Goal: Communication & Community: Answer question/provide support

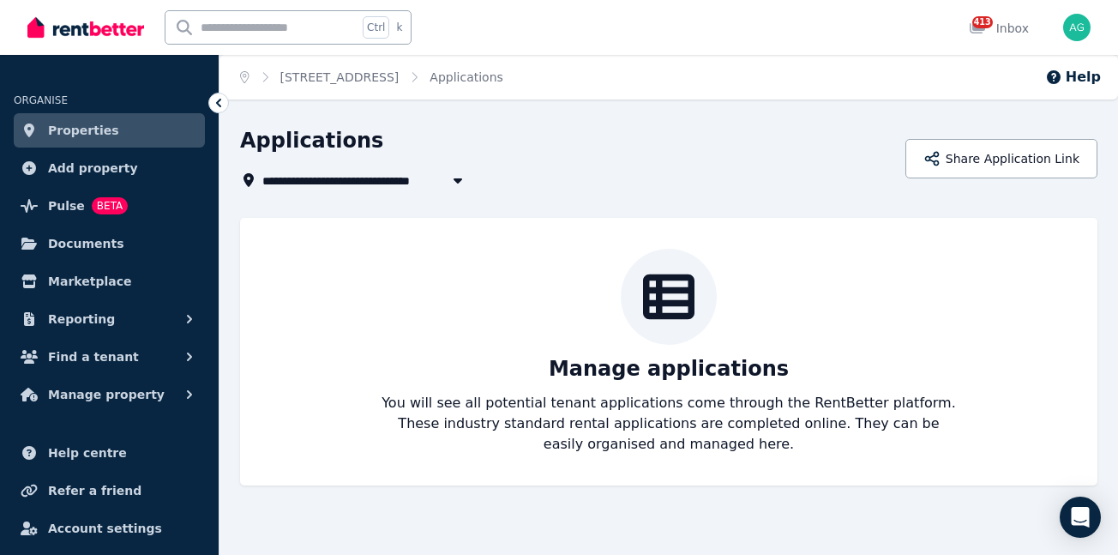
click at [53, 125] on span "Properties" at bounding box center [83, 130] width 71 height 21
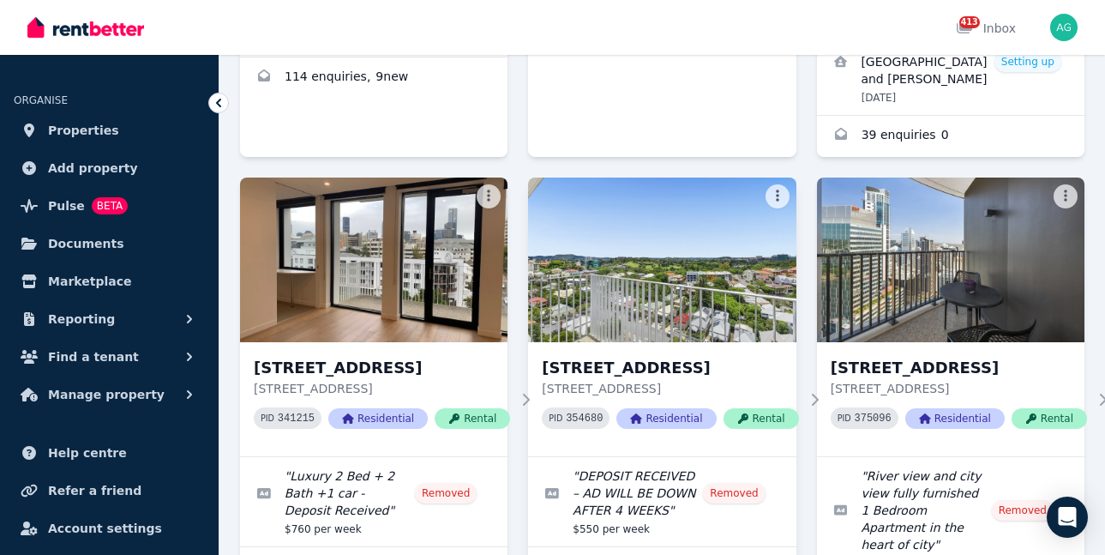
scroll to position [2744, 0]
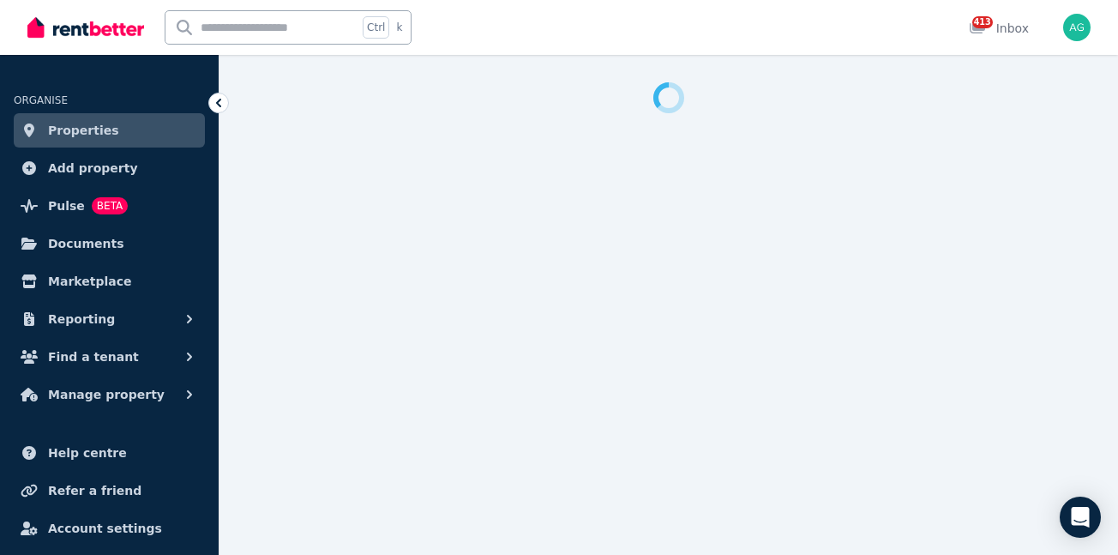
select select "**********"
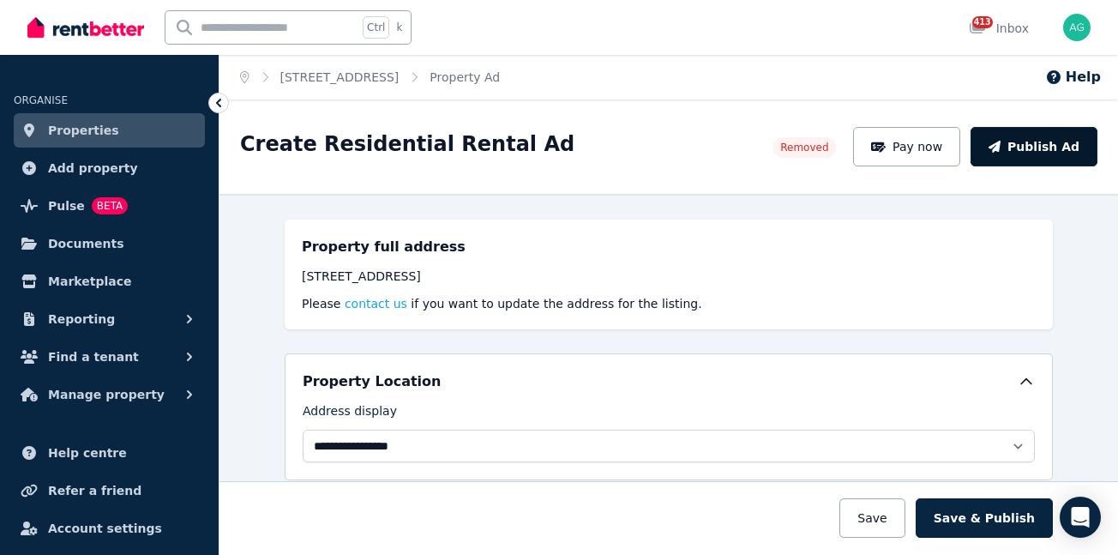
click at [1026, 148] on button "Publish Ad" at bounding box center [1034, 146] width 127 height 39
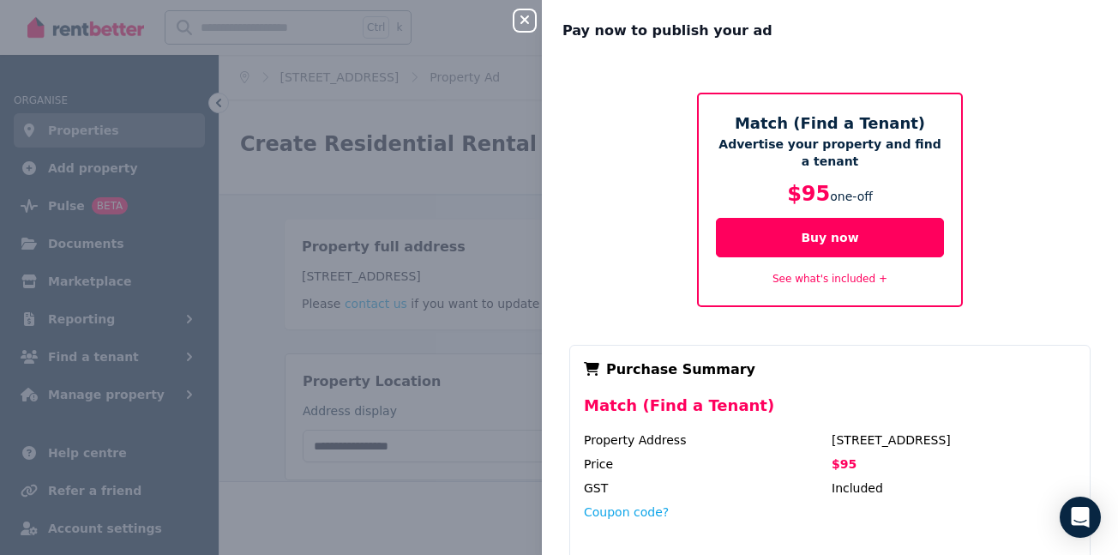
click at [858, 270] on div "See what's included +" at bounding box center [830, 278] width 228 height 21
click at [852, 281] on link "See what's included +" at bounding box center [830, 279] width 115 height 12
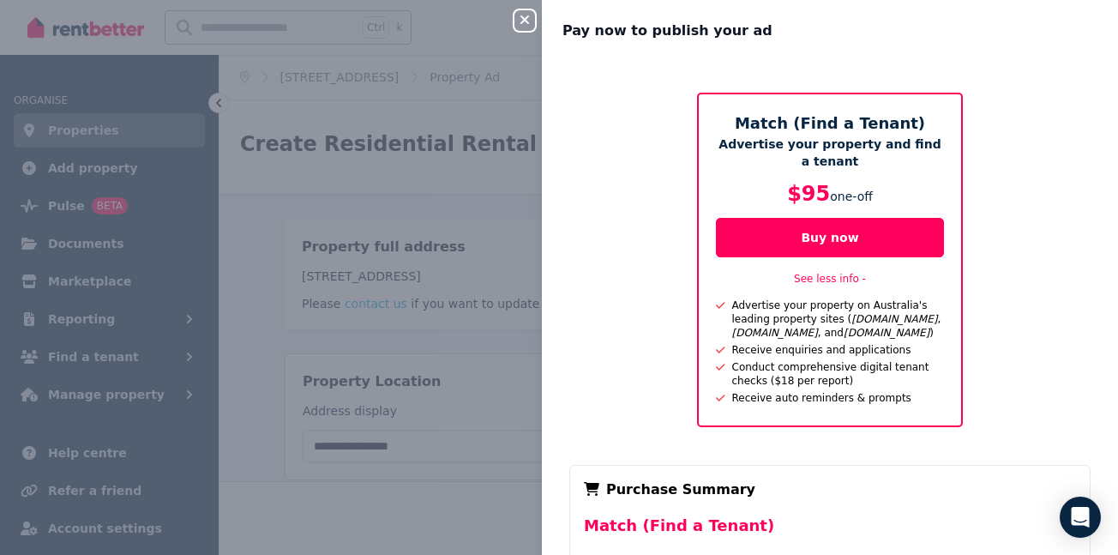
click at [429, 114] on div "Close panel Pay now to publish your ad Match (Find a Tenant) Advertise your pro…" at bounding box center [559, 277] width 1118 height 555
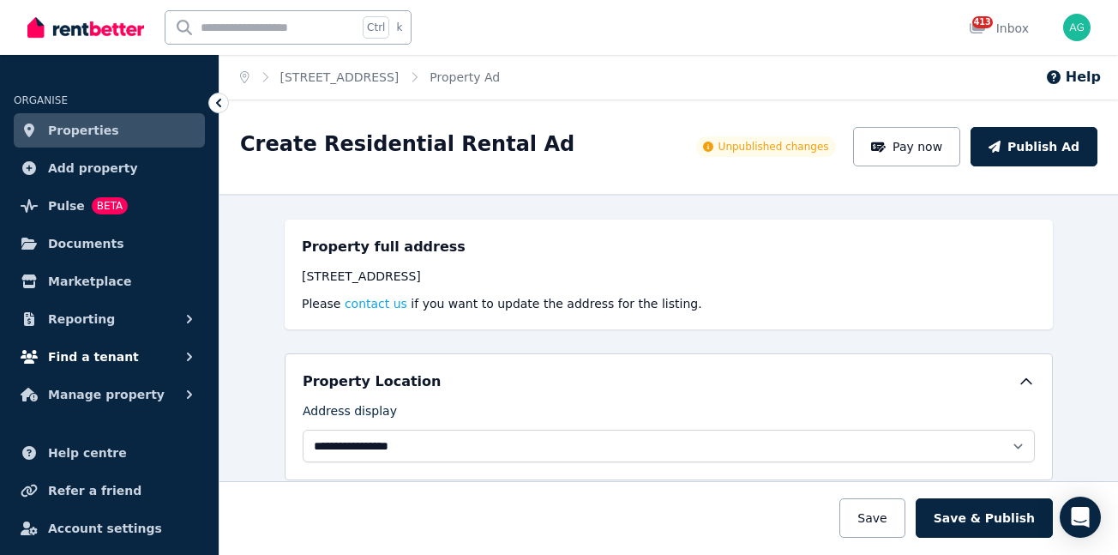
click at [93, 356] on span "Find a tenant" at bounding box center [93, 356] width 91 height 21
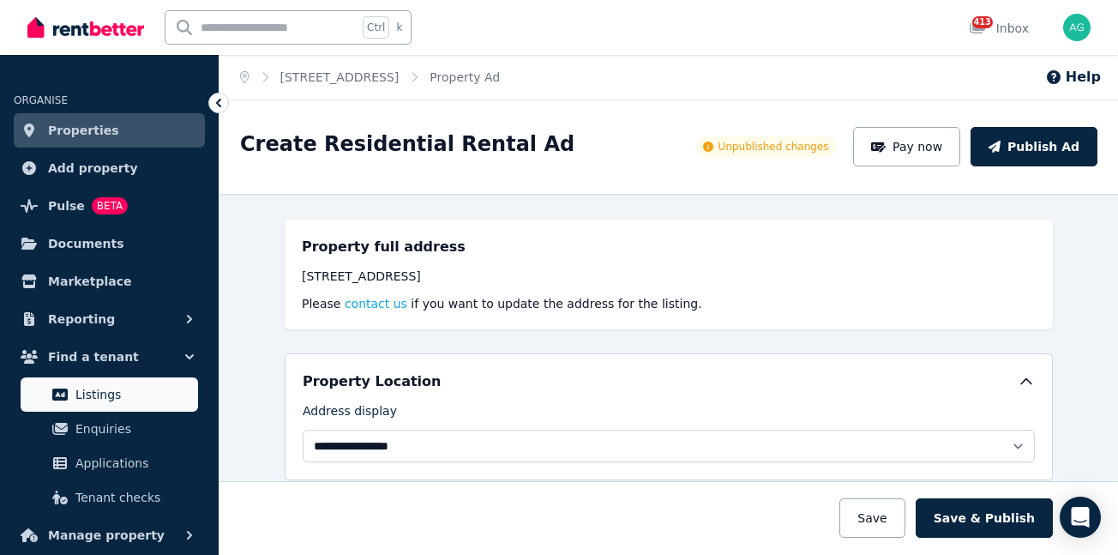
click at [96, 395] on span "Listings" at bounding box center [133, 394] width 116 height 21
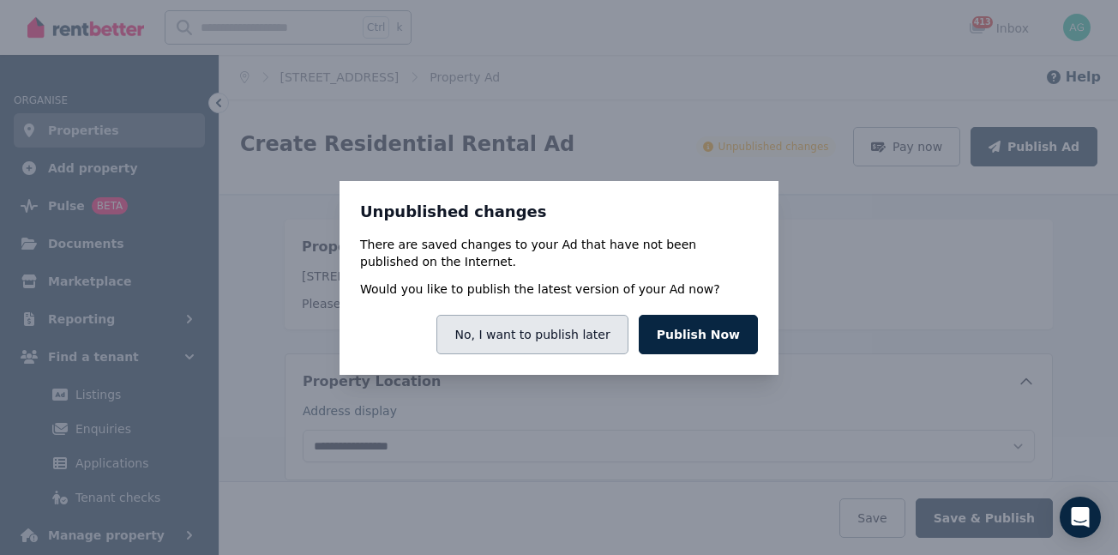
click at [521, 334] on button "No, I want to publish later" at bounding box center [531, 334] width 191 height 39
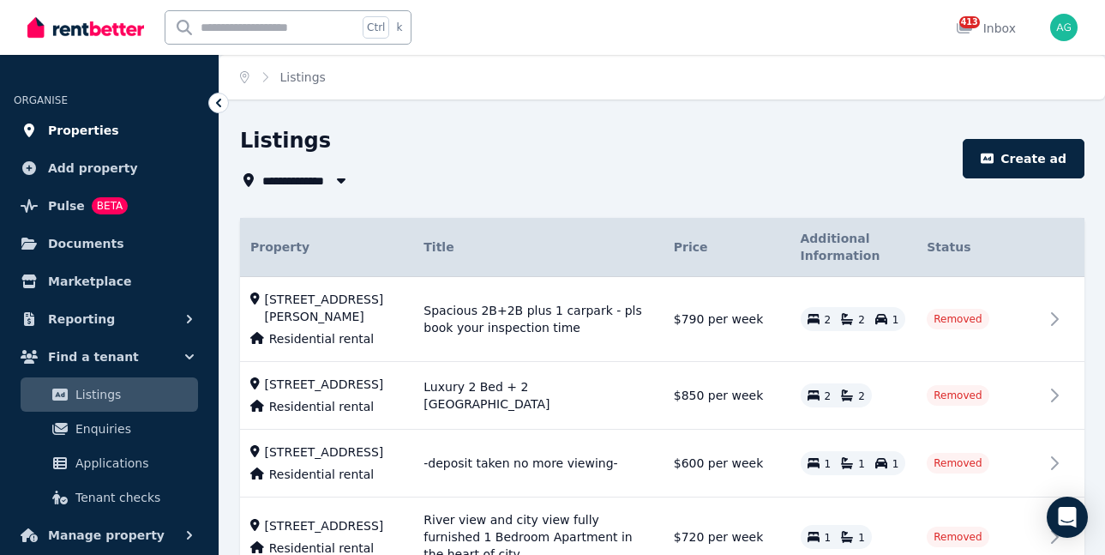
click at [87, 137] on span "Properties" at bounding box center [83, 130] width 71 height 21
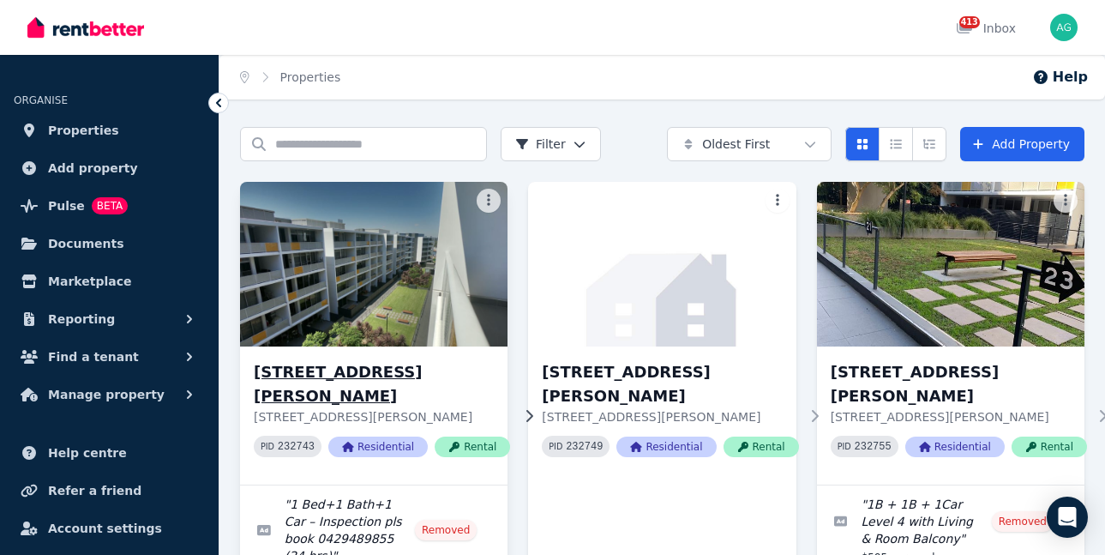
click at [358, 286] on img at bounding box center [373, 264] width 281 height 173
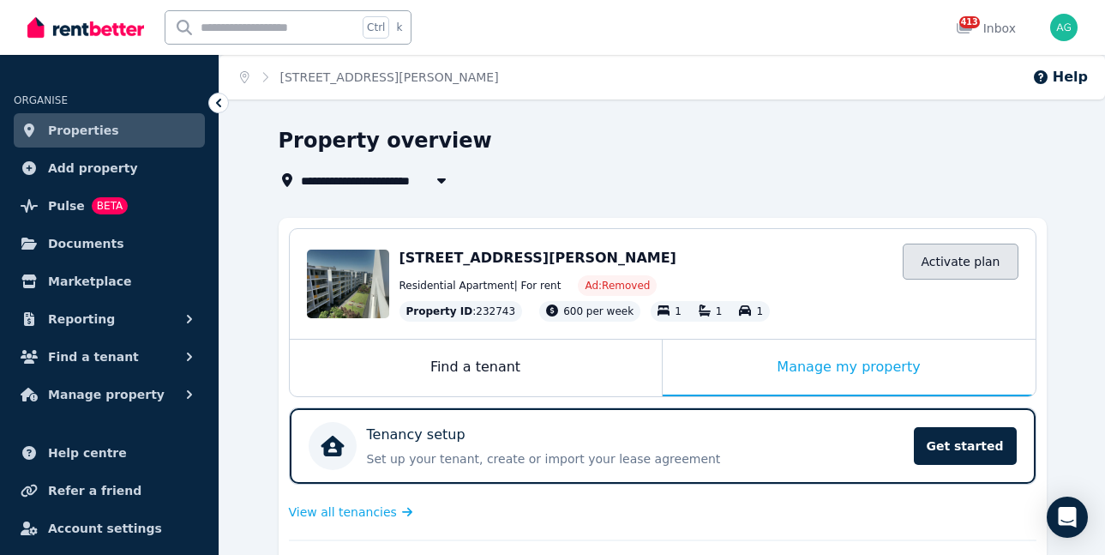
click at [963, 266] on link "Activate plan" at bounding box center [960, 262] width 115 height 36
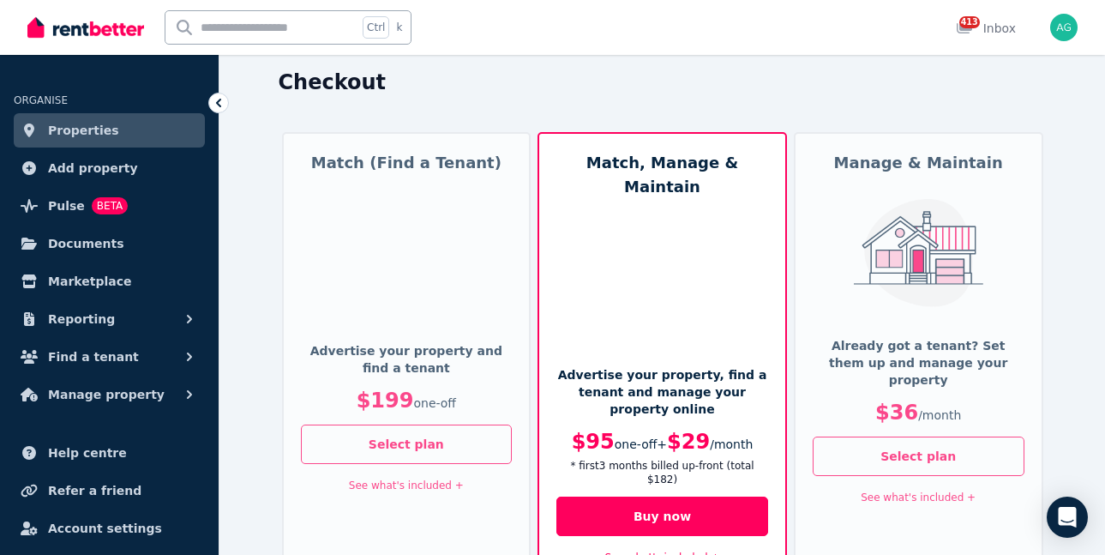
scroll to position [86, 0]
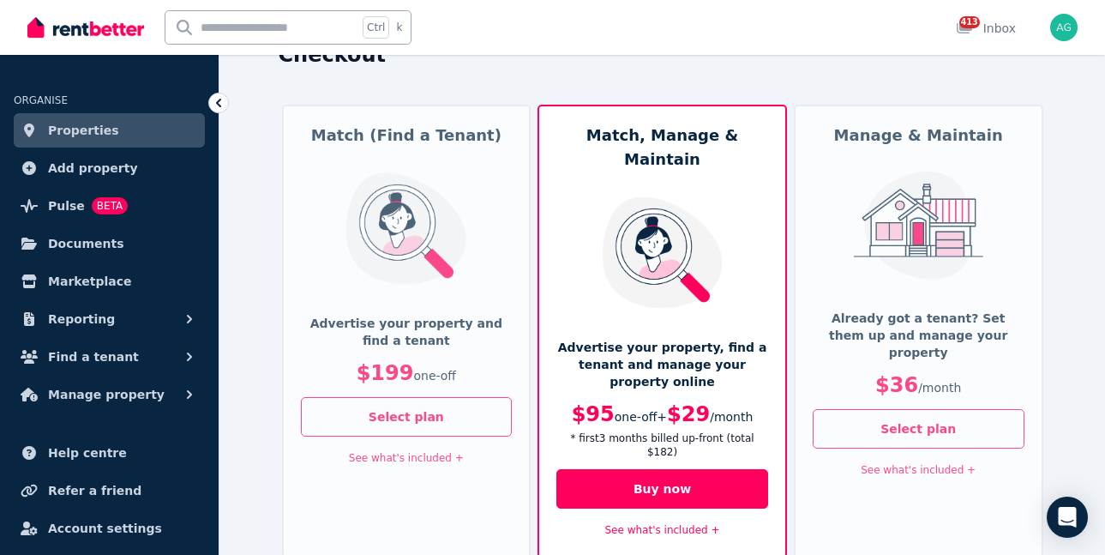
click at [675, 524] on link "See what's included +" at bounding box center [662, 530] width 115 height 12
click at [214, 106] on icon at bounding box center [218, 102] width 17 height 17
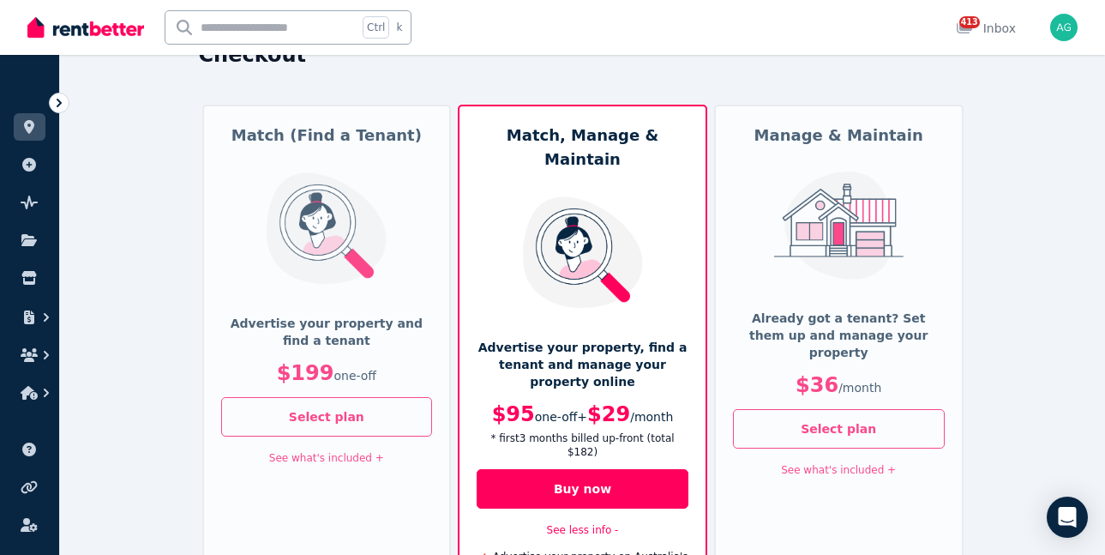
click at [58, 100] on icon at bounding box center [59, 103] width 5 height 9
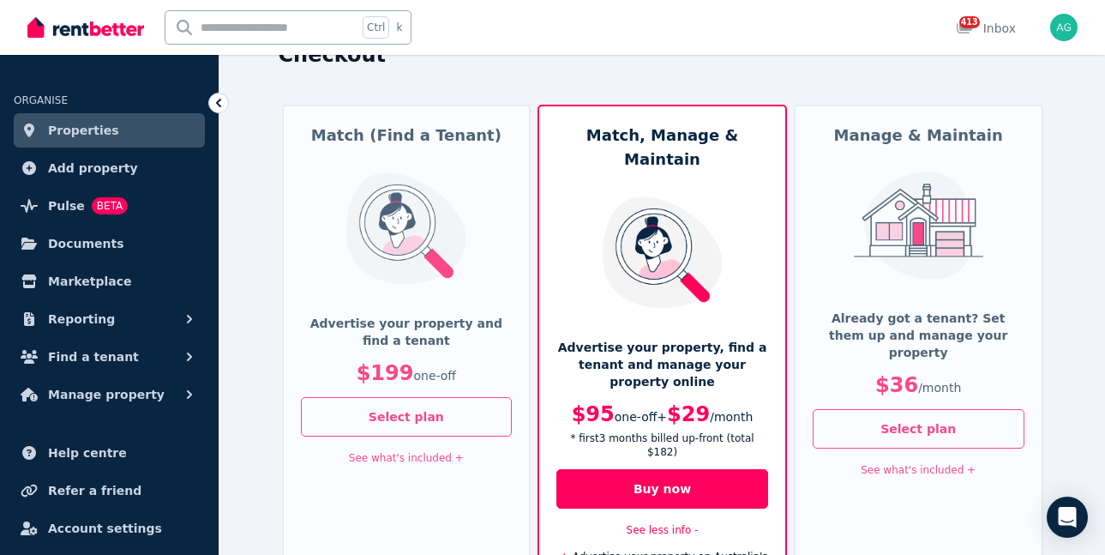
click at [63, 126] on span "Properties" at bounding box center [83, 130] width 71 height 21
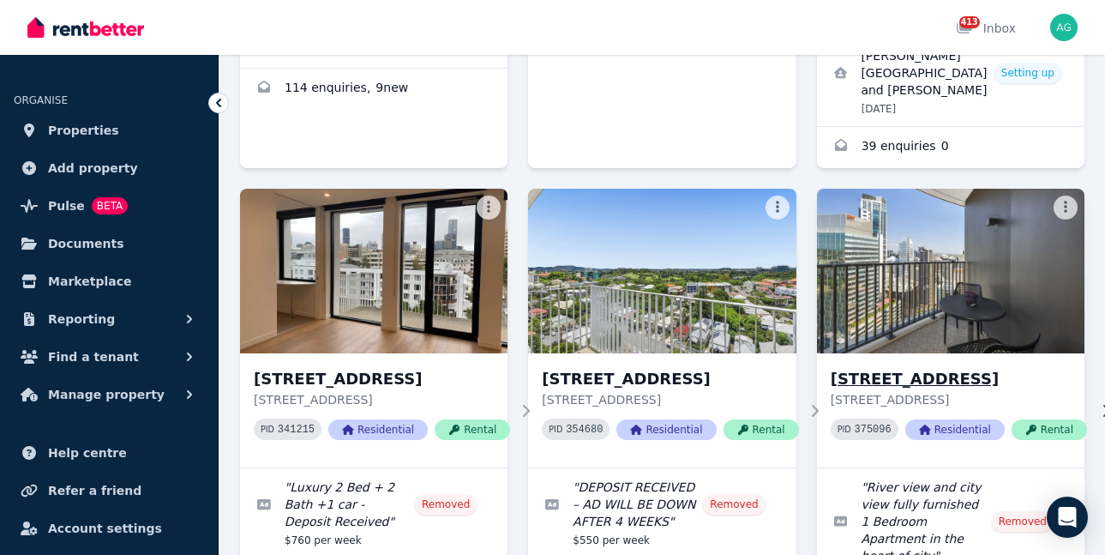
scroll to position [3001, 0]
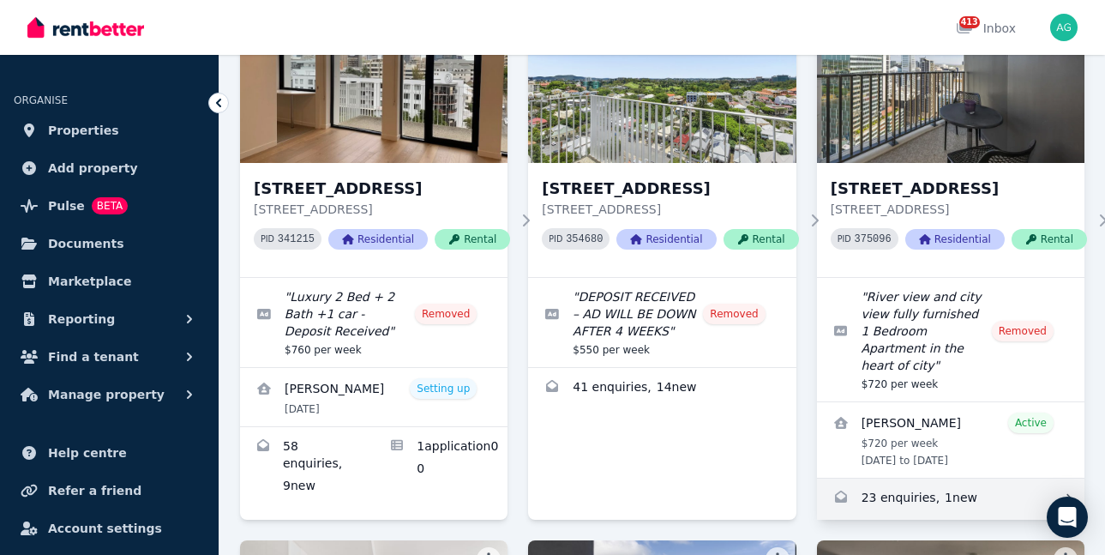
click at [936, 478] on link "Enquiries for 1b/550 Queen St, Brisbane City" at bounding box center [951, 498] width 268 height 41
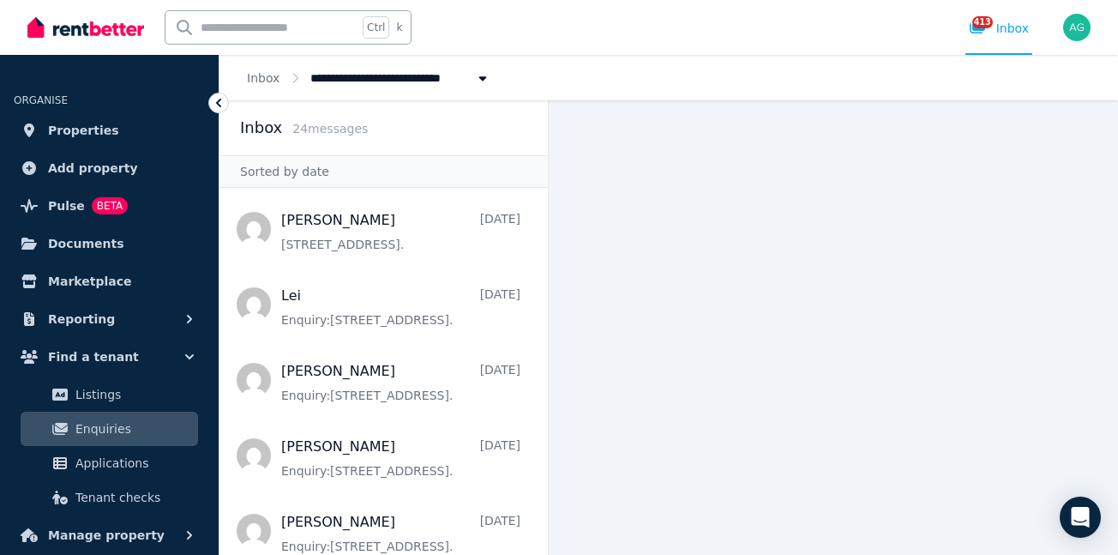
click at [215, 105] on icon at bounding box center [218, 102] width 17 height 17
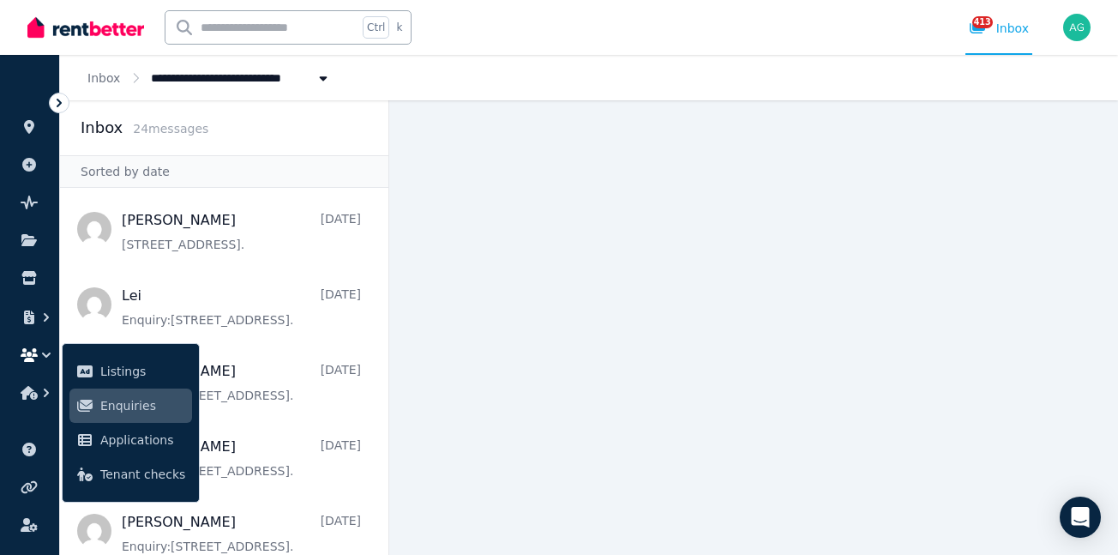
click at [60, 103] on icon at bounding box center [59, 103] width 5 height 9
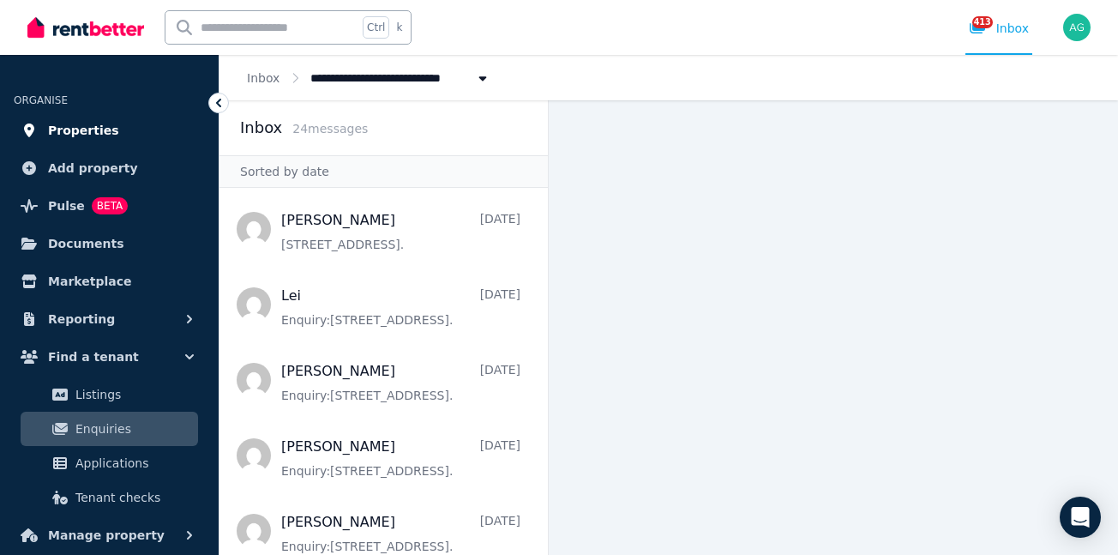
click at [87, 127] on span "Properties" at bounding box center [83, 130] width 71 height 21
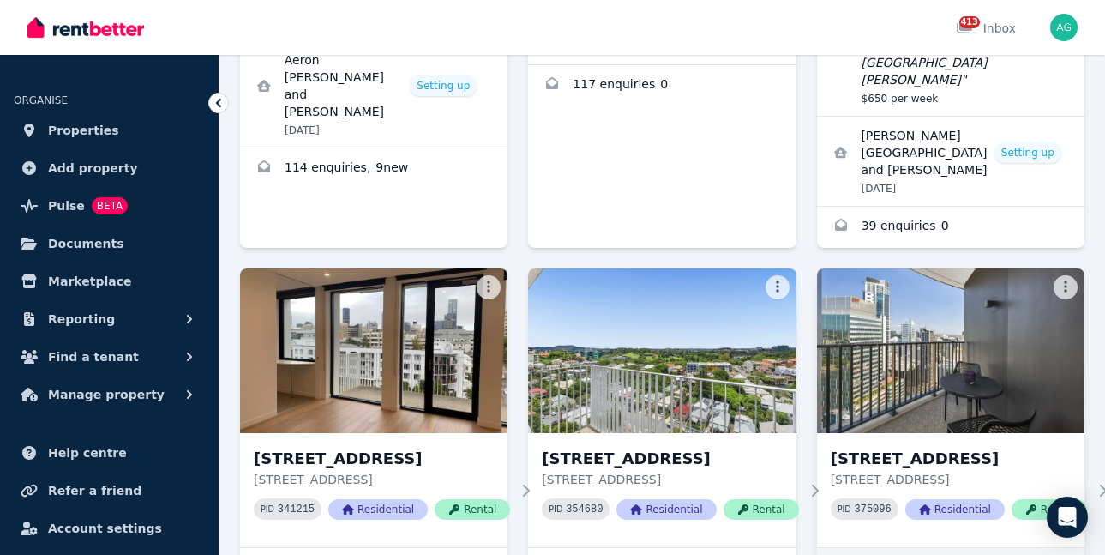
scroll to position [2830, 0]
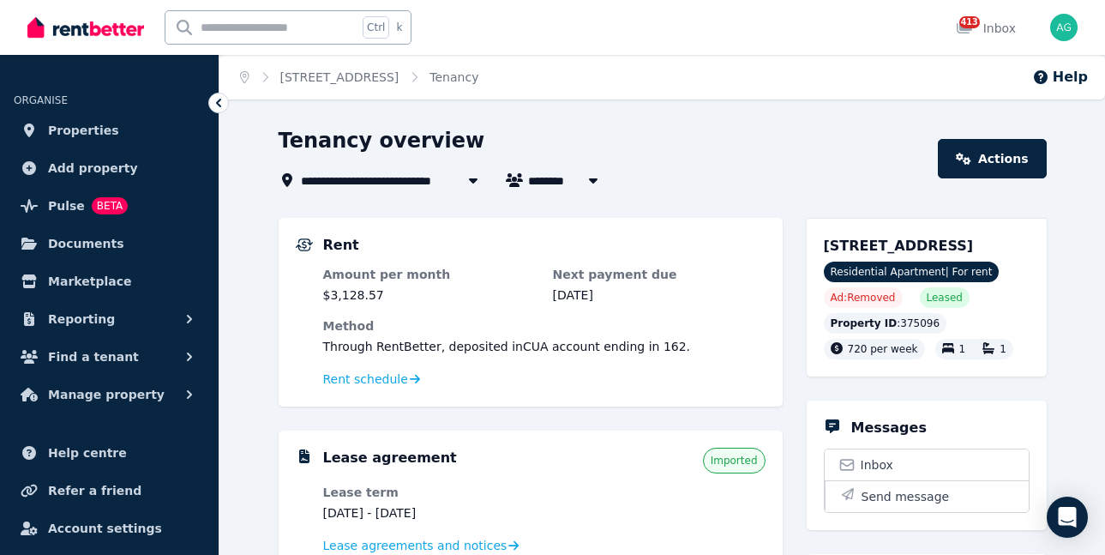
click at [592, 183] on icon "button" at bounding box center [593, 180] width 17 height 14
type input "********"
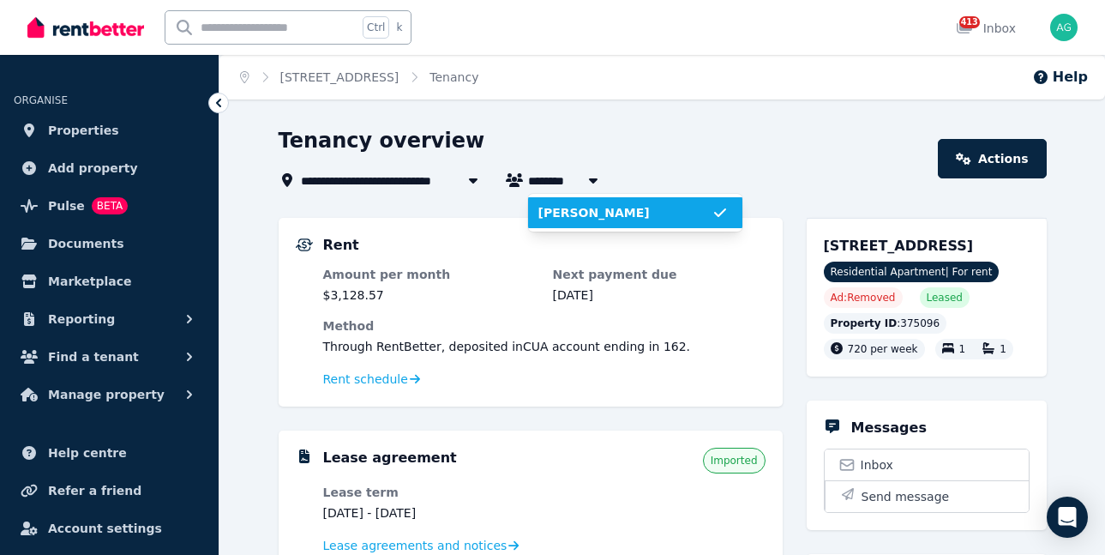
click at [592, 183] on icon "button" at bounding box center [593, 180] width 17 height 14
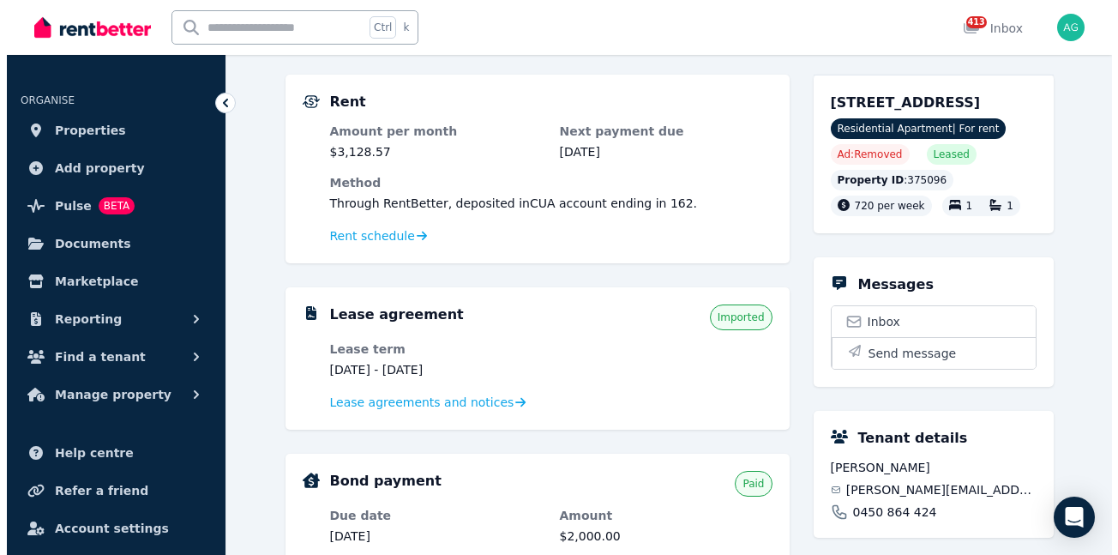
scroll to position [257, 0]
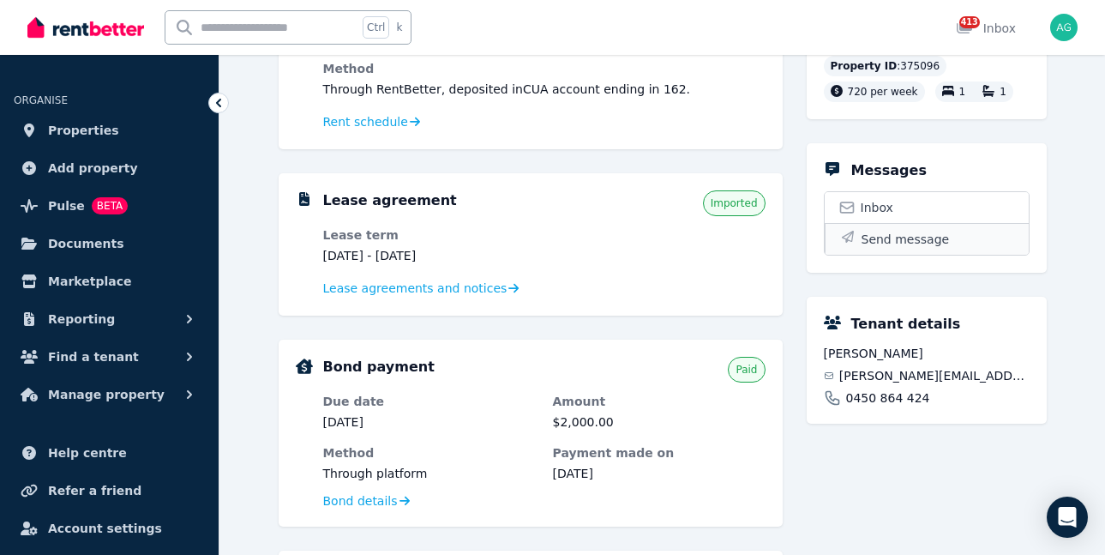
click at [929, 248] on span "Send message" at bounding box center [906, 239] width 88 height 17
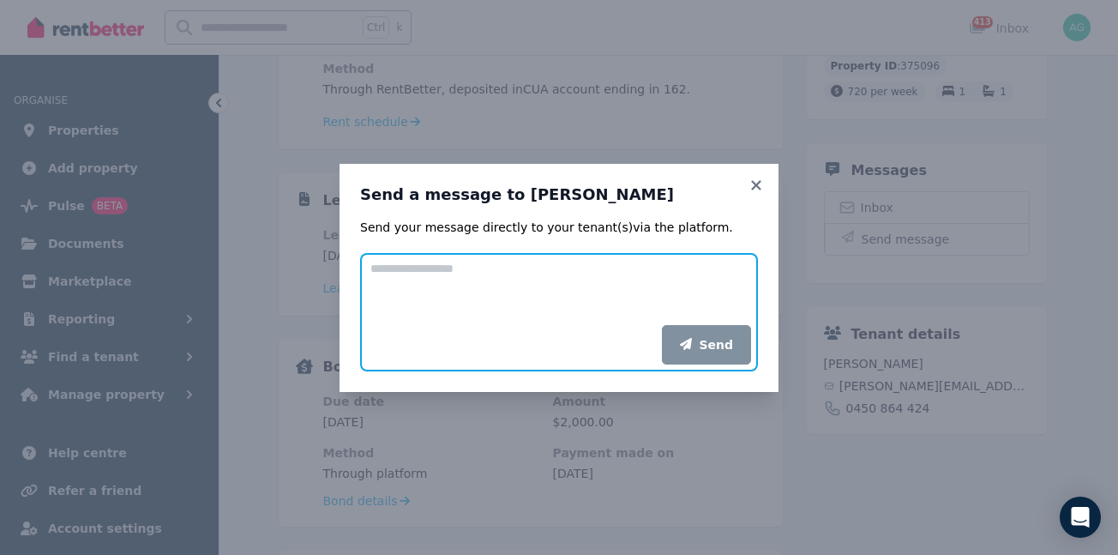
click at [441, 287] on textarea "Add your message" at bounding box center [559, 289] width 398 height 72
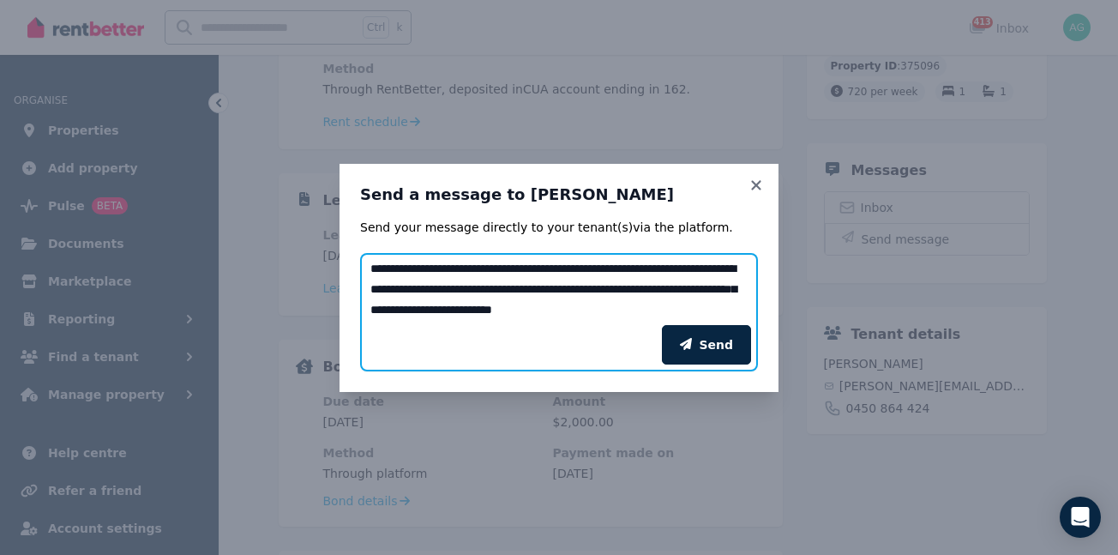
scroll to position [137, 0]
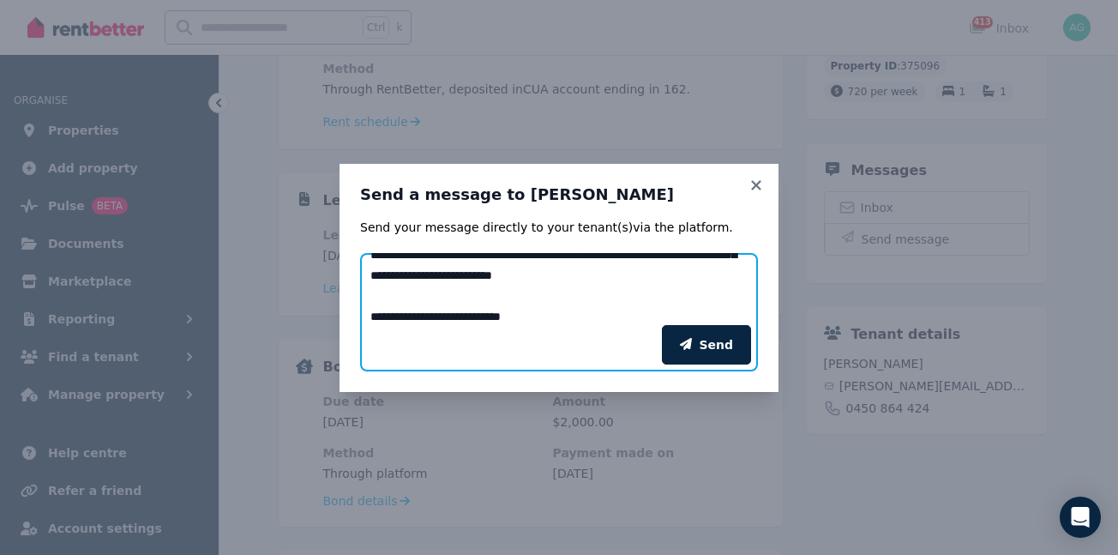
click at [698, 282] on textarea "**********" at bounding box center [559, 289] width 398 height 72
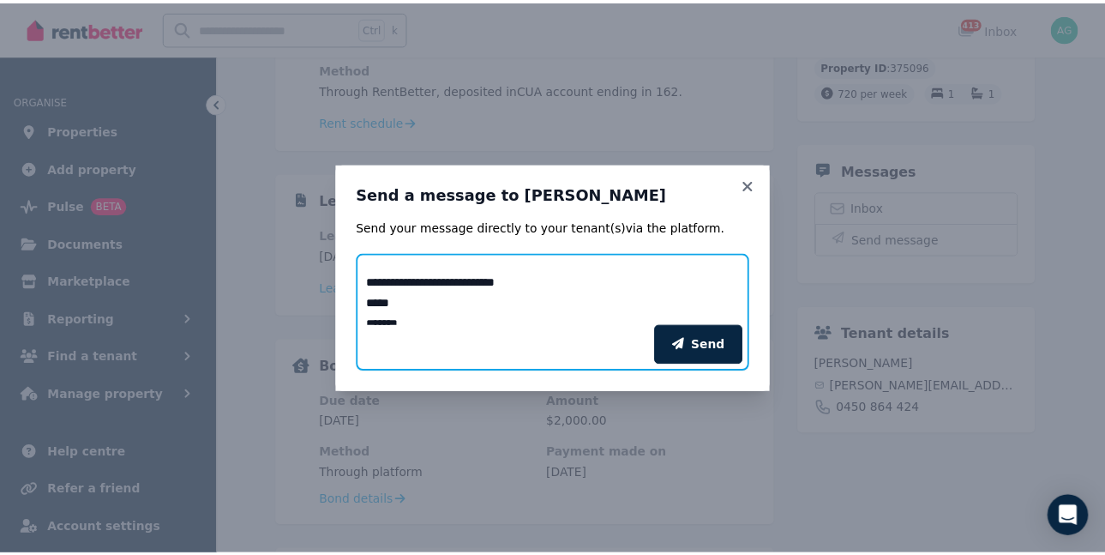
scroll to position [206, 0]
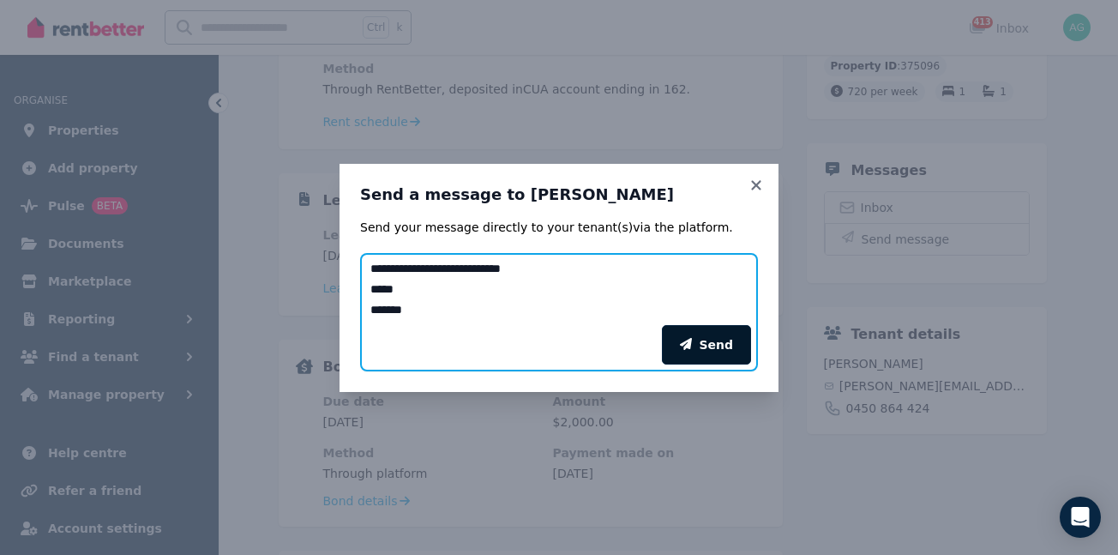
type textarea "**********"
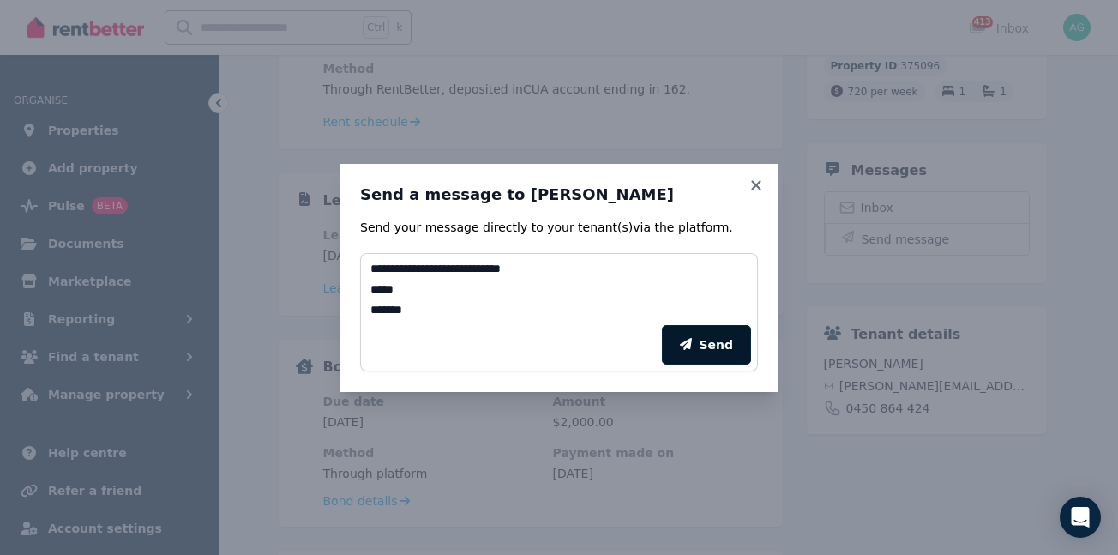
click at [719, 347] on button "Send" at bounding box center [706, 344] width 89 height 39
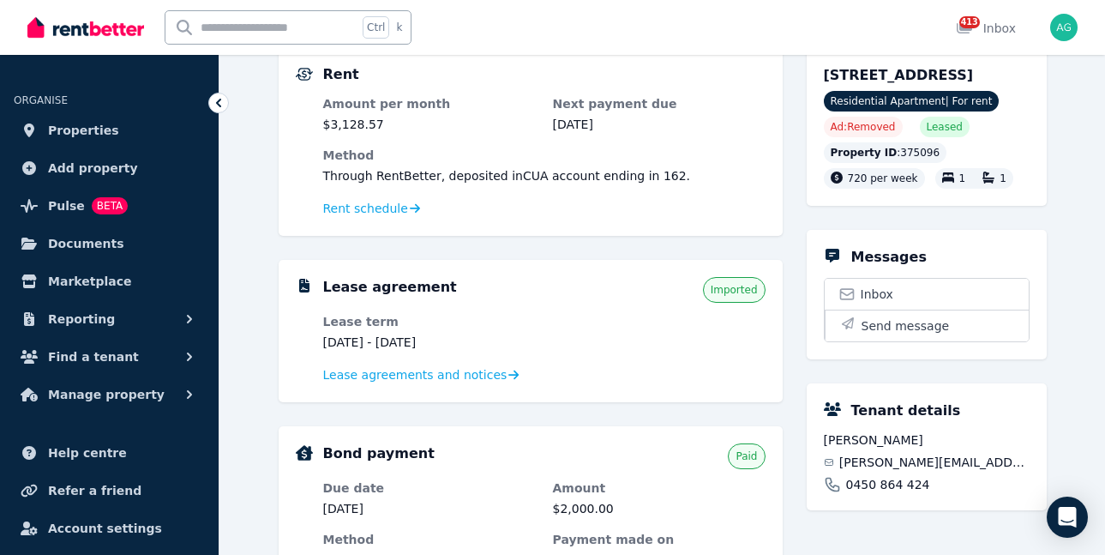
scroll to position [0, 0]
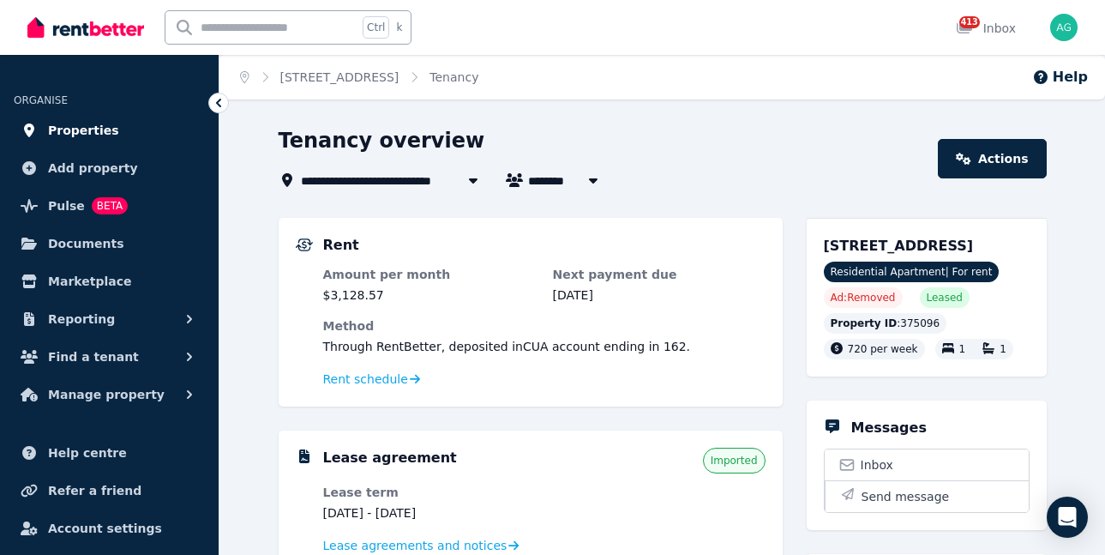
click at [66, 125] on span "Properties" at bounding box center [83, 130] width 71 height 21
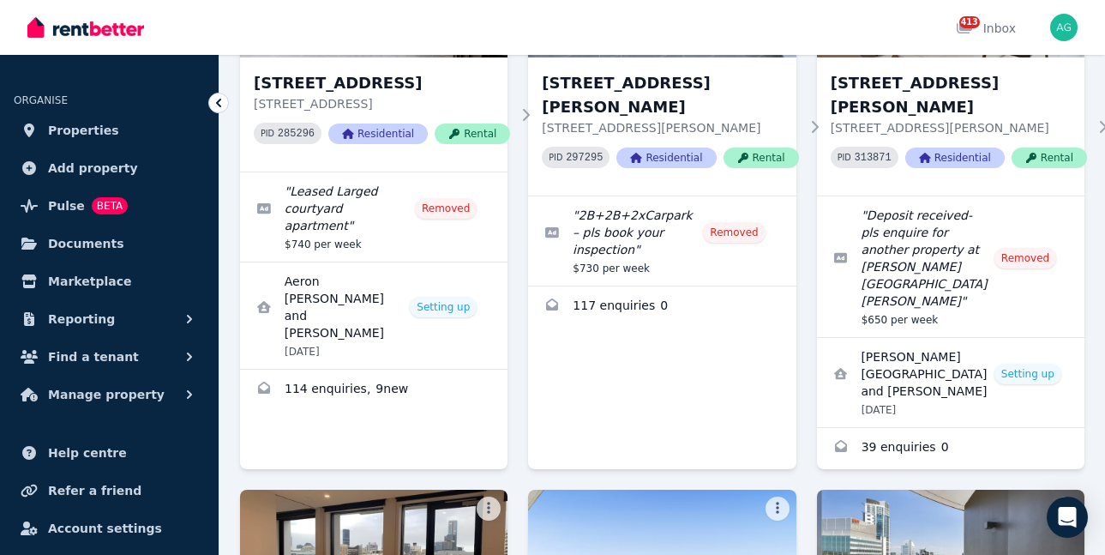
scroll to position [2658, 0]
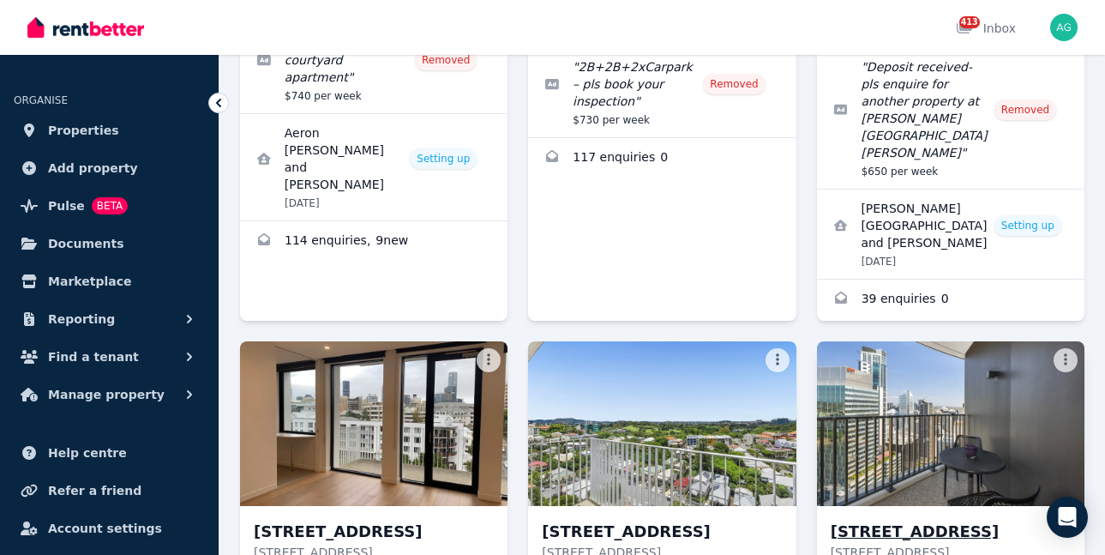
click at [859, 520] on h3 "1b/550 Queen St, Brisbane City" at bounding box center [959, 532] width 256 height 24
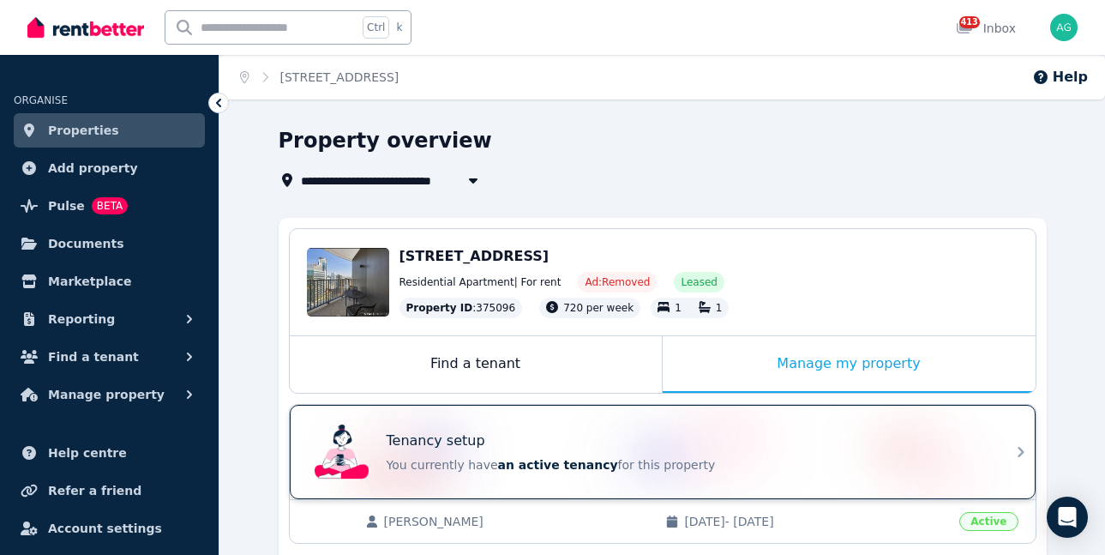
scroll to position [343, 0]
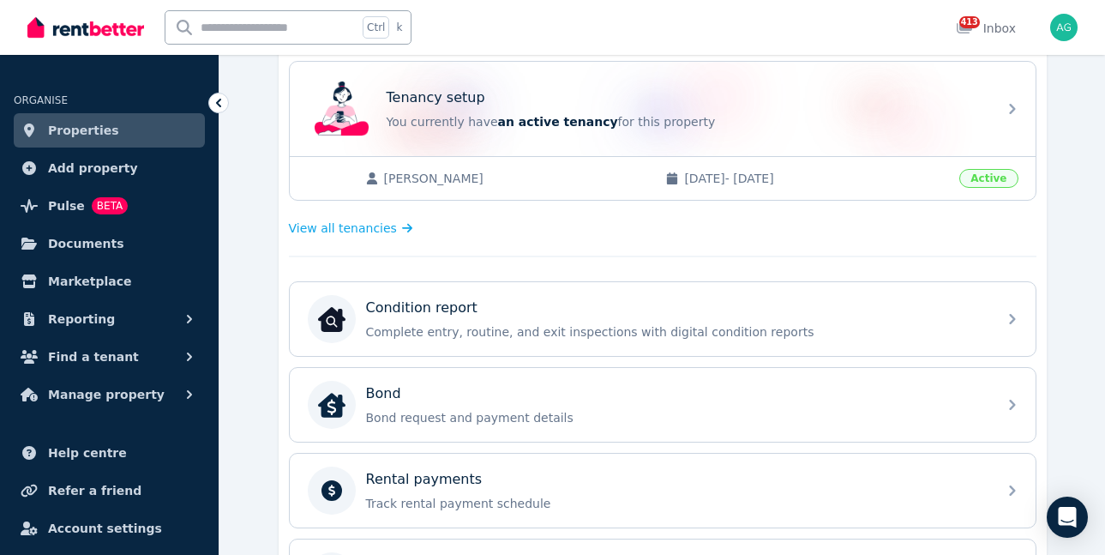
click at [740, 172] on span "20/01/2025 - 30/11/2025" at bounding box center [816, 178] width 265 height 17
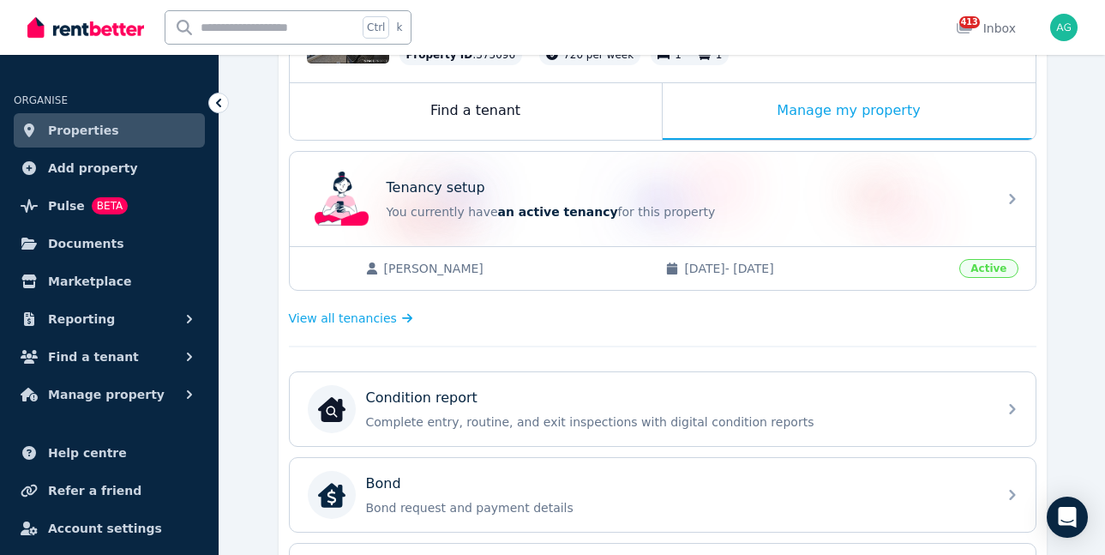
scroll to position [172, 0]
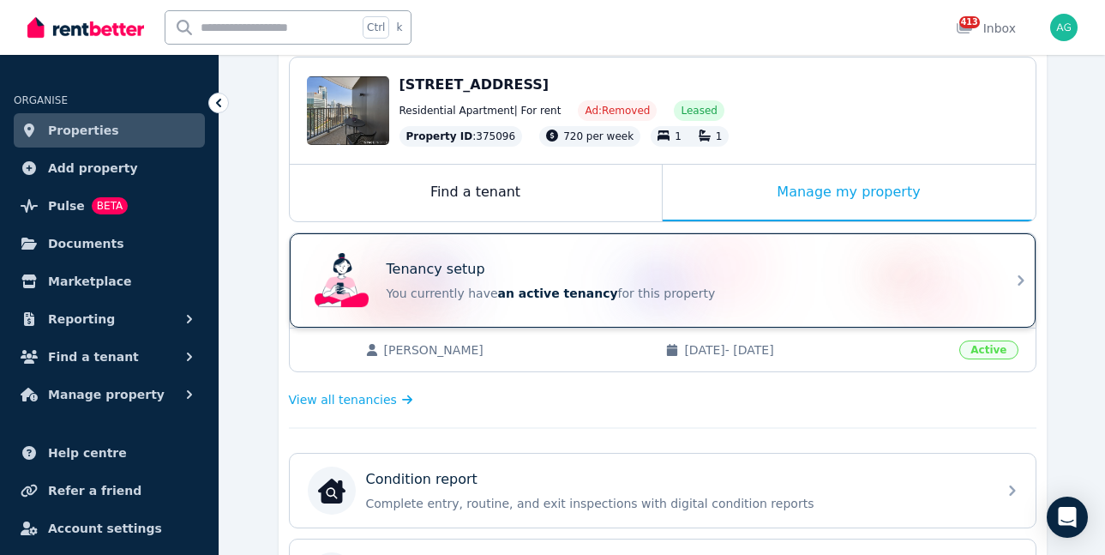
click at [920, 278] on div "Tenancy setup" at bounding box center [687, 269] width 600 height 21
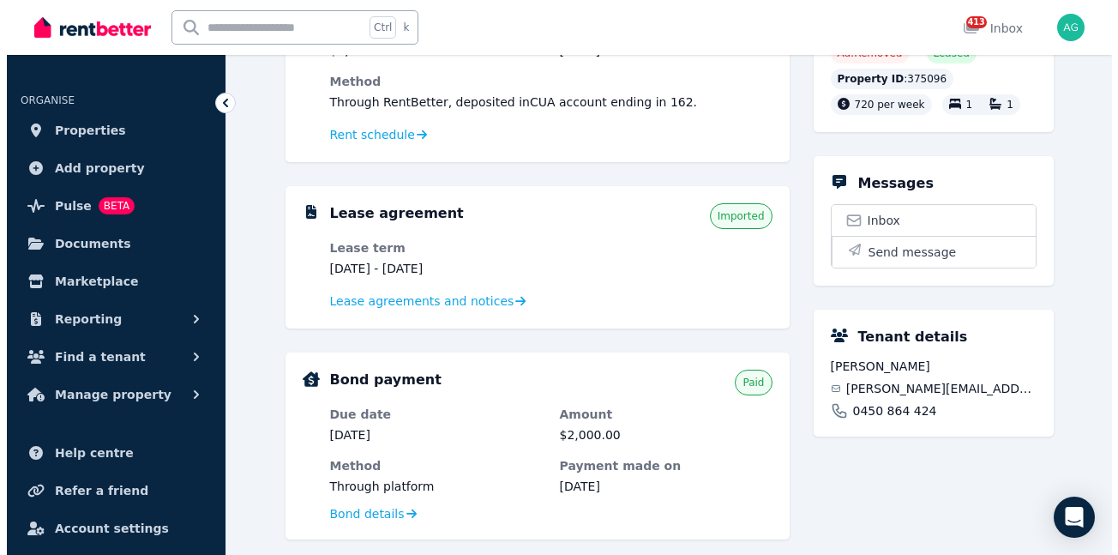
scroll to position [257, 0]
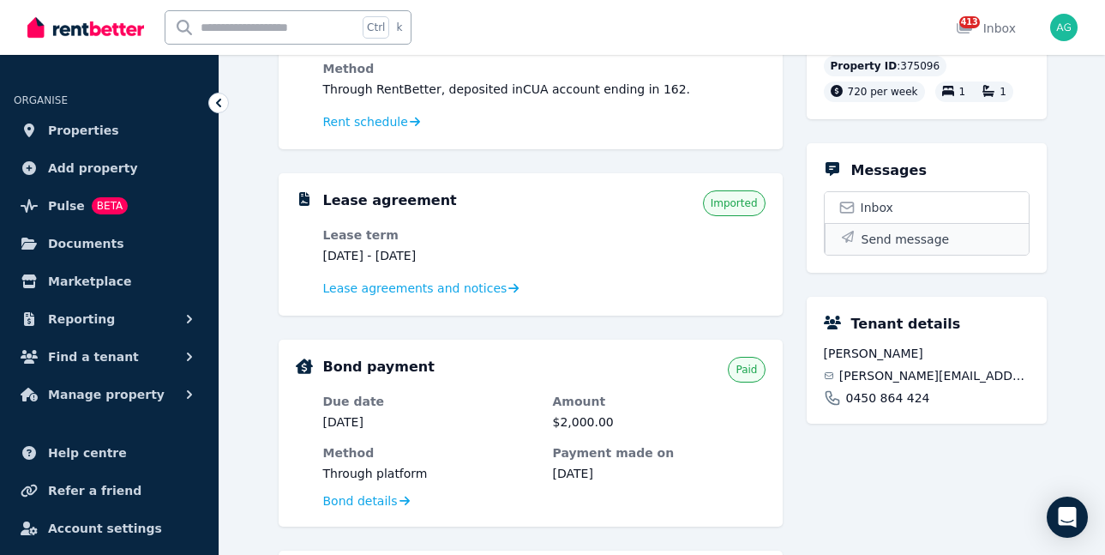
click at [895, 248] on span "Send message" at bounding box center [906, 239] width 88 height 17
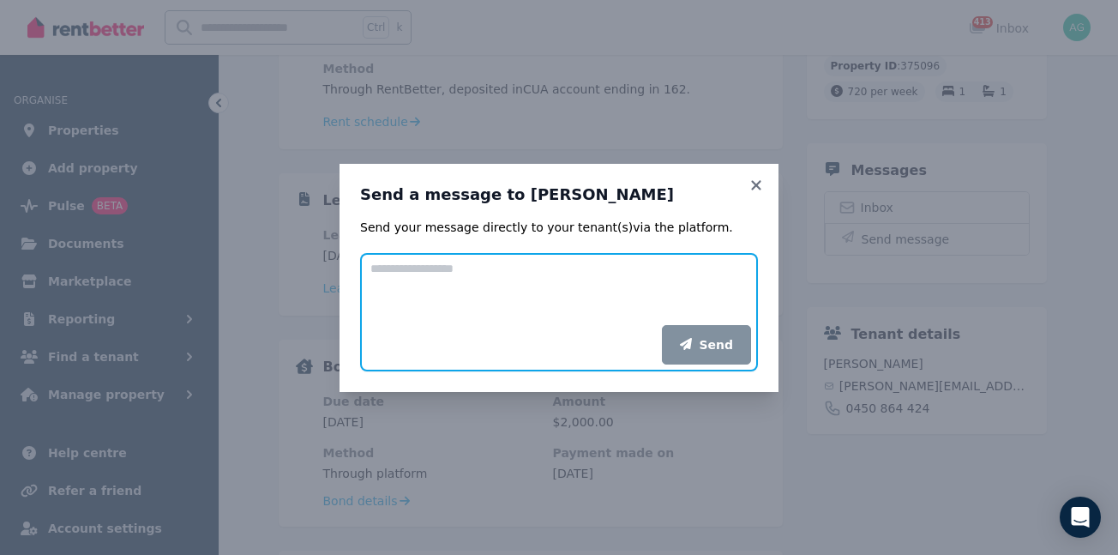
click at [432, 276] on textarea "Add your message" at bounding box center [559, 289] width 398 height 72
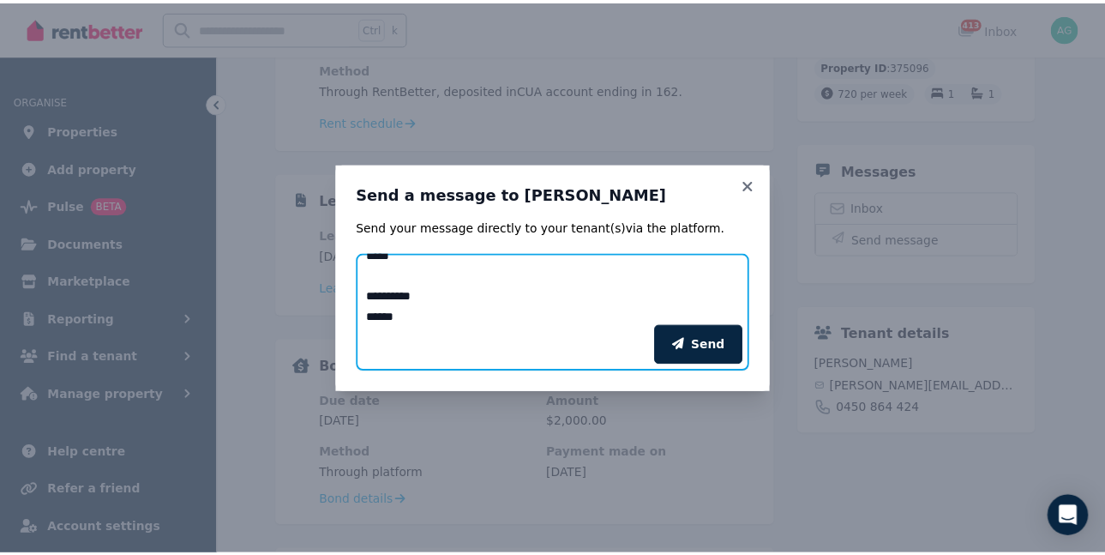
scroll to position [96, 0]
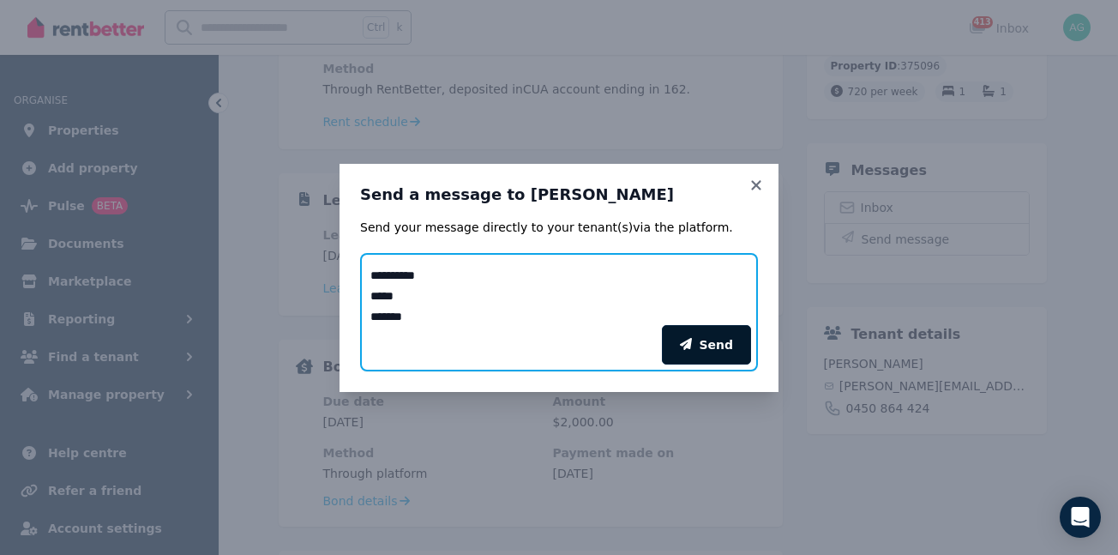
type textarea "**********"
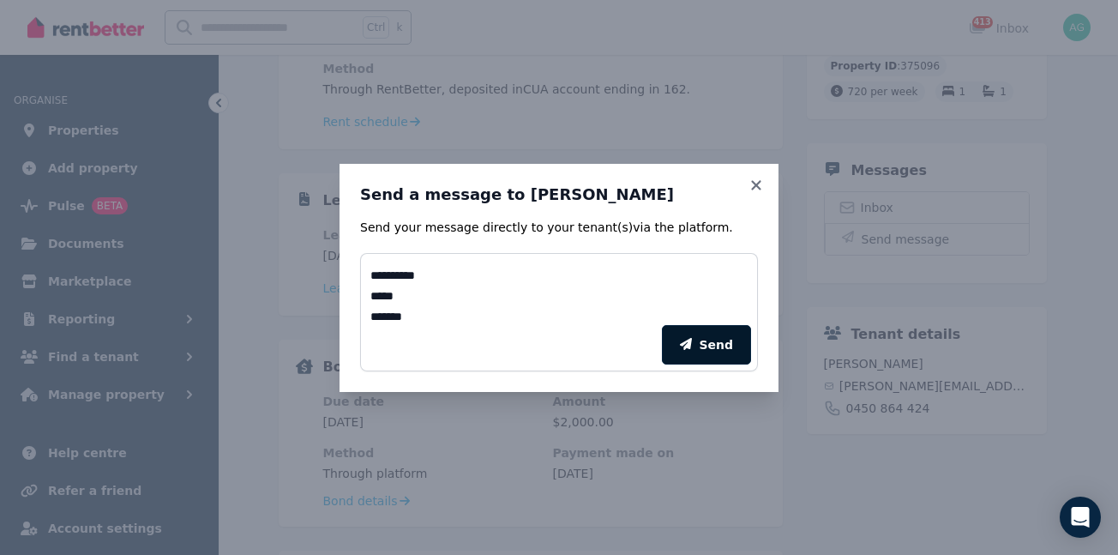
click at [692, 346] on icon "submit" at bounding box center [686, 344] width 12 height 12
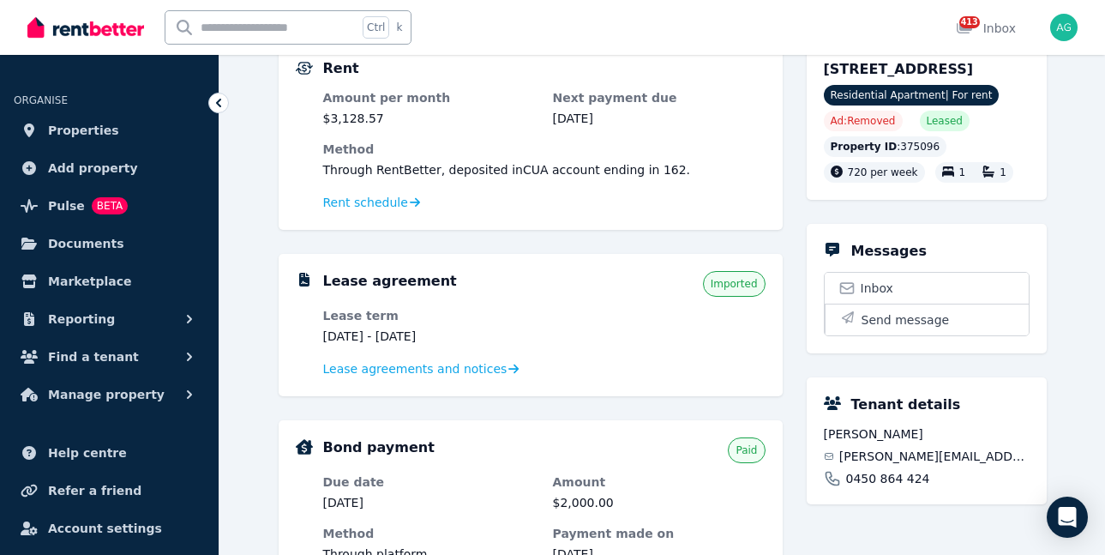
scroll to position [86, 0]
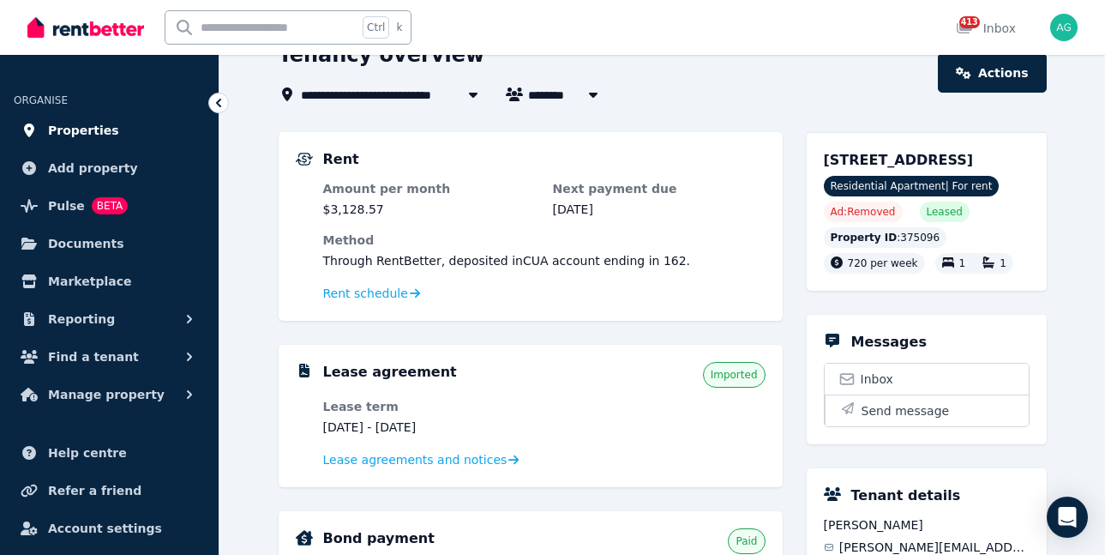
click at [78, 123] on span "Properties" at bounding box center [83, 130] width 71 height 21
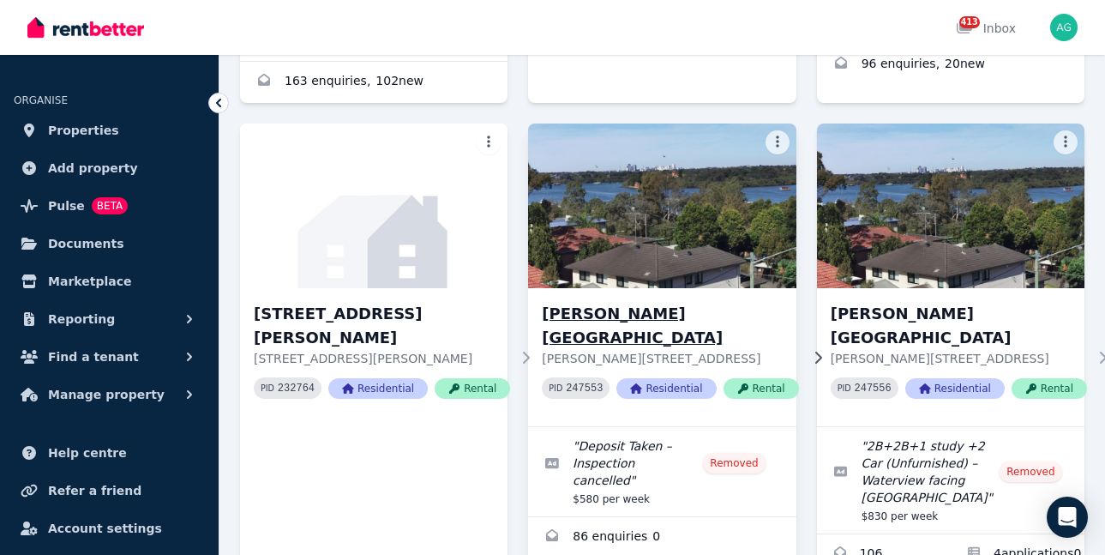
scroll to position [943, 0]
